Goal: Information Seeking & Learning: Learn about a topic

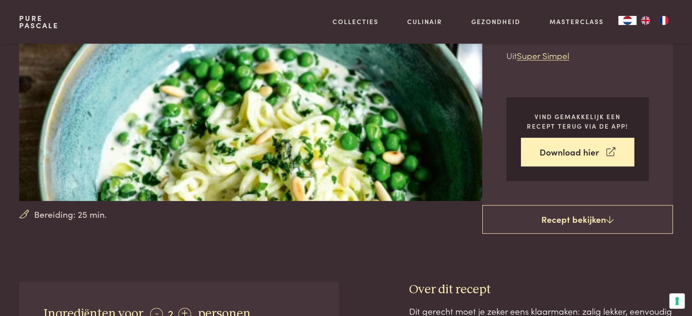
scroll to position [45, 0]
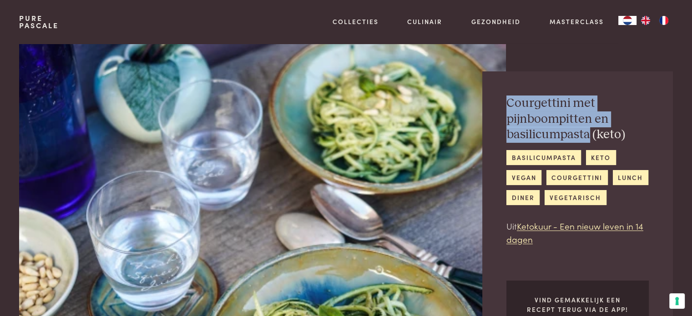
drag, startPoint x: 508, startPoint y: 101, endPoint x: 587, endPoint y: 131, distance: 83.9
click at [587, 131] on h2 "Courgettini met pijnboompitten en basilicumpasta (keto)" at bounding box center [577, 118] width 142 height 47
copy h2 "Courgettini met pijnboompitten en basilicumpasta"
